Goal: Check status: Check status

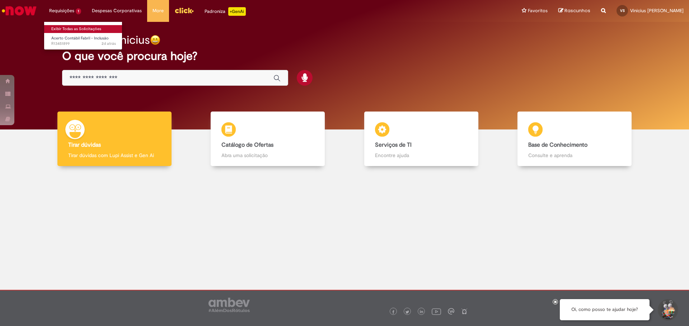
click at [70, 29] on link "Exibir Todas as Solicitações" at bounding box center [83, 29] width 79 height 8
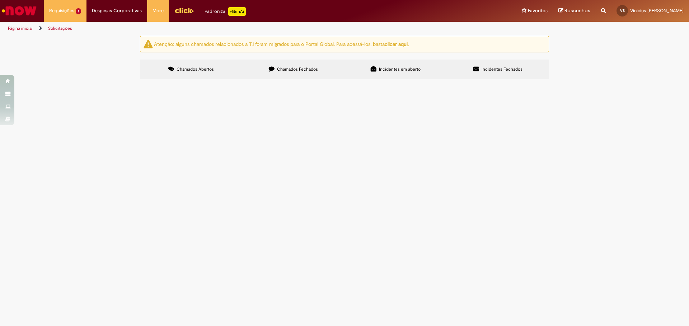
click at [285, 69] on span "Chamados Fechados" at bounding box center [297, 69] width 41 height 6
click at [0, 0] on span "Acerto Contábil Fabril - Inclusão" at bounding box center [0, 0] width 0 height 0
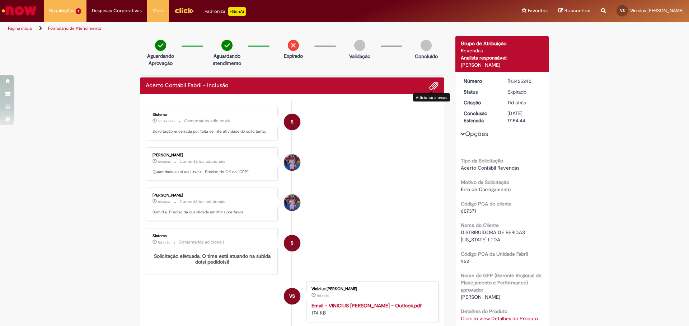
click at [430, 87] on span "Adicionar anexos" at bounding box center [433, 86] width 9 height 9
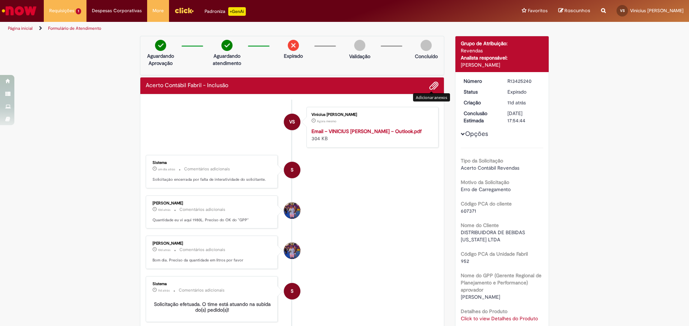
scroll to position [72, 0]
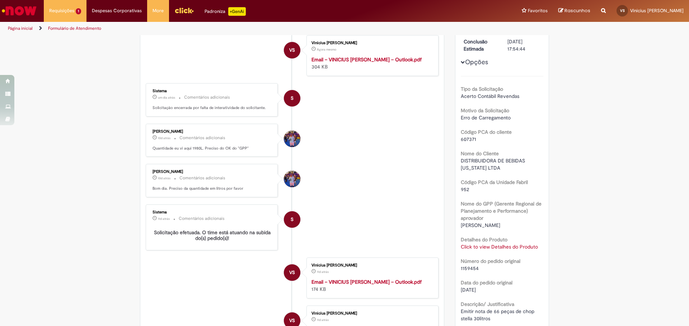
drag, startPoint x: 149, startPoint y: 138, endPoint x: 216, endPoint y: 138, distance: 67.4
click at [216, 138] on div "[PERSON_NAME] 10d atrás 10 dias atrás Comentários adicionais Quantidade eu vi a…" at bounding box center [212, 140] width 128 height 29
copy div "[PERSON_NAME]"
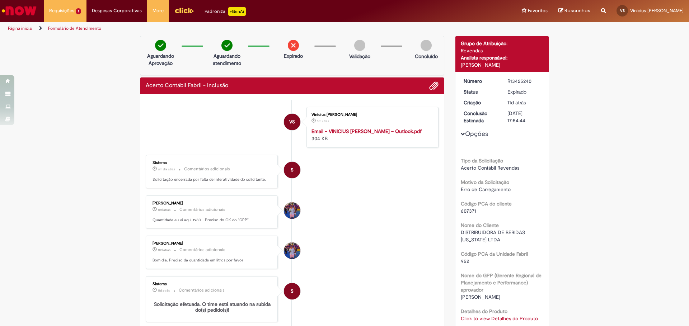
drag, startPoint x: 500, startPoint y: 78, endPoint x: 532, endPoint y: 78, distance: 31.6
click at [532, 78] on dd "R13425240" at bounding box center [524, 80] width 44 height 7
copy div "R13425240"
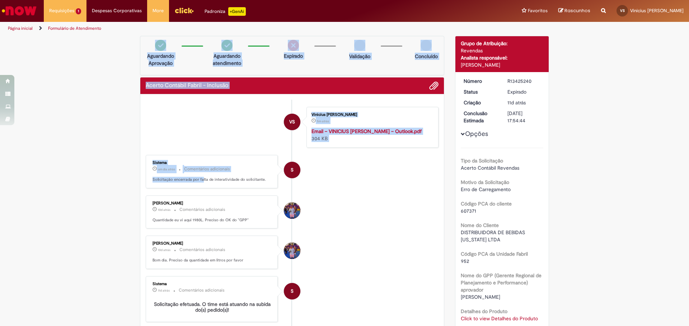
drag, startPoint x: 136, startPoint y: 32, endPoint x: 199, endPoint y: 184, distance: 164.6
click at [200, 186] on div "Pular para o conteúdo da página Requisições 1 Exibir Todas as Solicitações Acer…" at bounding box center [344, 163] width 689 height 326
click at [221, 117] on li "VS [PERSON_NAME] 5m atrás 5 minutos atrás Email – VINICIUS [PERSON_NAME] – Outl…" at bounding box center [292, 127] width 293 height 41
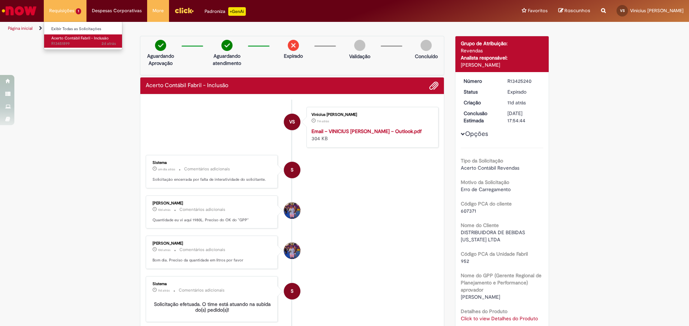
click at [70, 43] on span "2d atrás 2 dias atrás R13451899" at bounding box center [83, 44] width 65 height 6
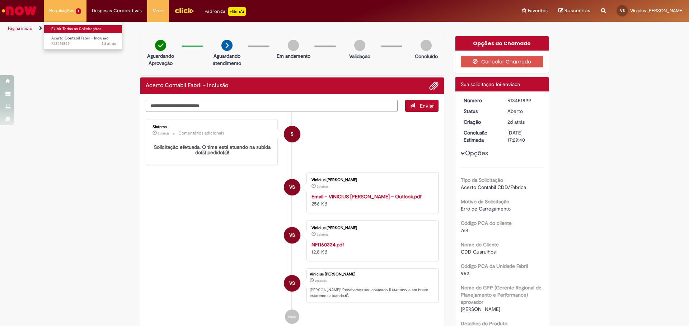
click at [83, 28] on link "Exibir Todas as Solicitações" at bounding box center [83, 29] width 79 height 8
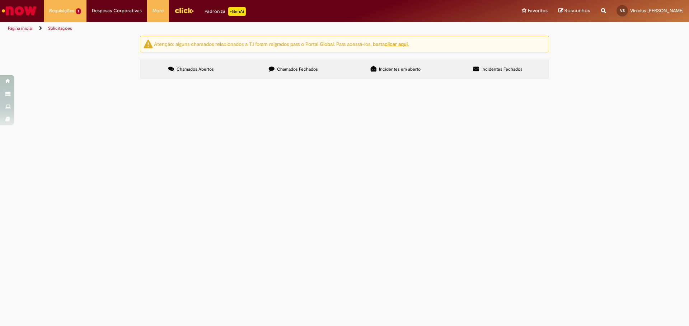
click at [287, 67] on span "Chamados Fechados" at bounding box center [297, 69] width 41 height 6
click at [0, 0] on td "Acerto Contábil Fabril - Inclusão" at bounding box center [0, 0] width 0 height 0
click at [0, 0] on span "Acerto Contábil Fabril - Inclusão" at bounding box center [0, 0] width 0 height 0
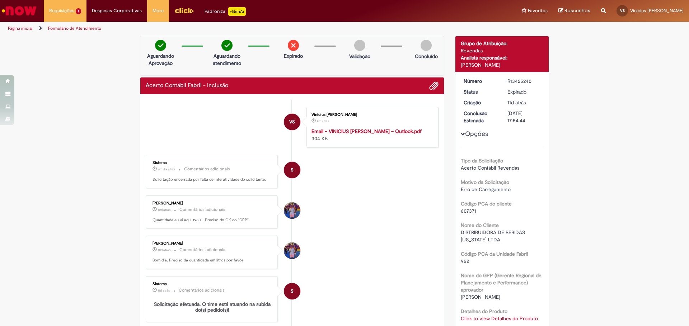
drag, startPoint x: 504, startPoint y: 80, endPoint x: 536, endPoint y: 80, distance: 32.3
click at [536, 80] on dd "R13425240" at bounding box center [524, 80] width 44 height 7
copy div "R13425240"
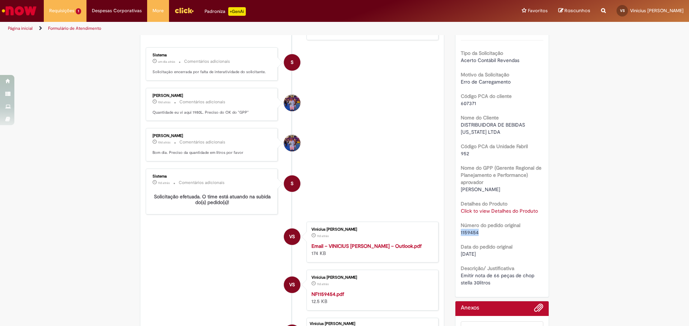
drag, startPoint x: 473, startPoint y: 233, endPoint x: 456, endPoint y: 234, distance: 17.6
click at [456, 234] on div "Número R13425240 Status Expirado Criação 11d atrás 11 dias atrás Conclusão Esti…" at bounding box center [502, 130] width 94 height 332
copy span "1159454"
